Goal: Information Seeking & Learning: Check status

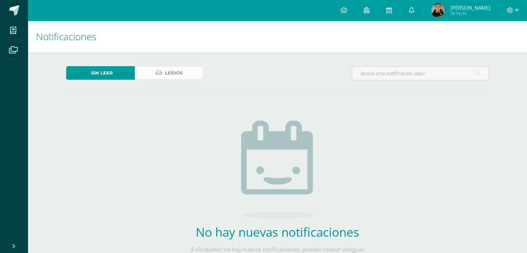
click at [162, 68] on div "Sin leer Leídos No hay nuevas notificaciones ¡Felicidades! no hay nuevas notifi…" at bounding box center [277, 174] width 450 height 244
click at [162, 68] on link "Leídos" at bounding box center [169, 73] width 69 height 14
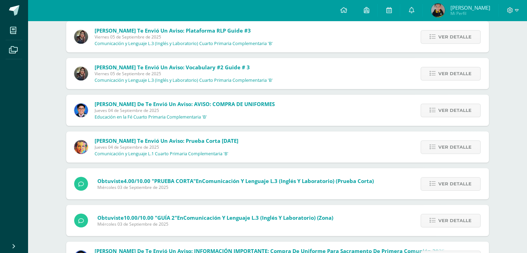
scroll to position [460, 0]
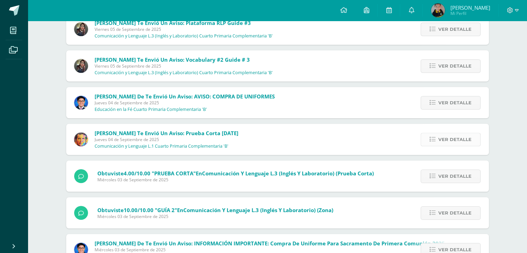
click at [438, 144] on link "Ver detalle" at bounding box center [450, 140] width 60 height 14
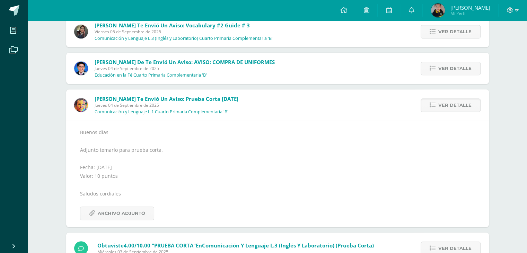
scroll to position [529, 0]
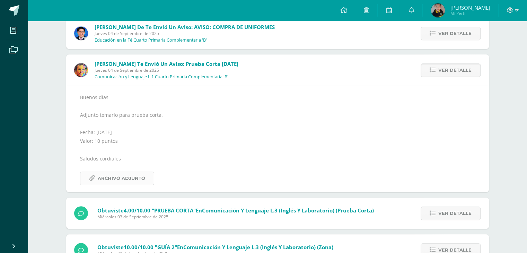
click at [136, 178] on span "Archivo Adjunto" at bounding box center [121, 178] width 47 height 13
